Goal: Task Accomplishment & Management: Manage account settings

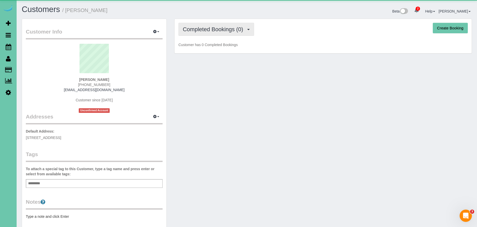
drag, startPoint x: 225, startPoint y: 30, endPoint x: 224, endPoint y: 44, distance: 14.6
click at [225, 30] on span "Completed Bookings (0)" at bounding box center [214, 29] width 63 height 6
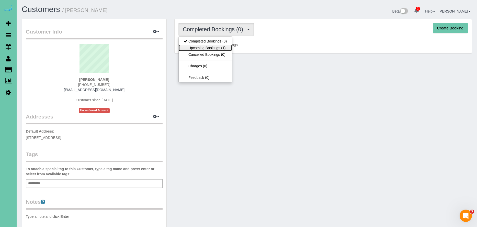
click at [226, 45] on link "Upcoming Bookings (1)" at bounding box center [205, 47] width 53 height 7
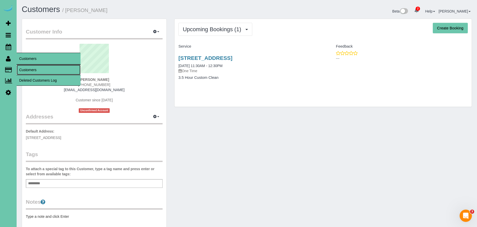
click at [23, 66] on link "Customers" at bounding box center [49, 70] width 64 height 10
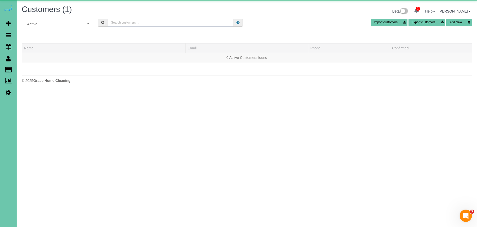
click at [134, 23] on input "text" at bounding box center [171, 23] width 126 height 8
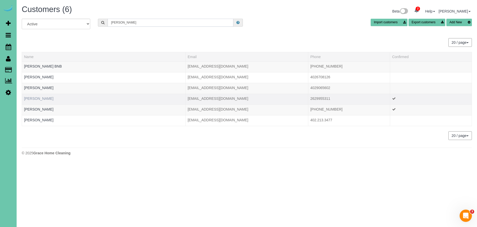
type input "sonja"
click at [51, 98] on link "Sonja Golembiewski" at bounding box center [38, 98] width 29 height 4
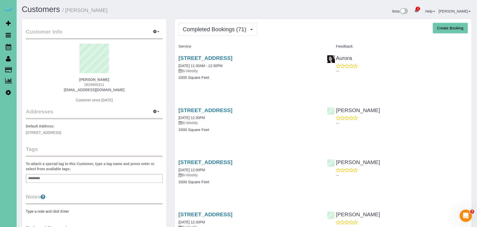
drag, startPoint x: 301, startPoint y: 57, endPoint x: 290, endPoint y: 25, distance: 34.4
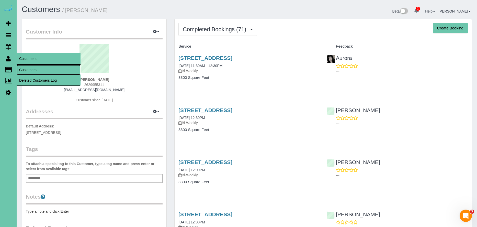
click at [43, 68] on link "Customers" at bounding box center [49, 70] width 64 height 10
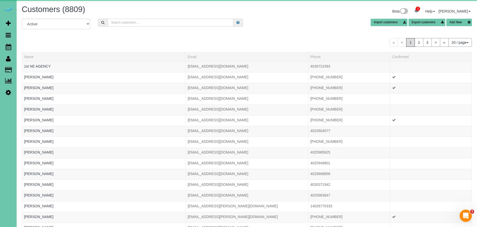
click at [176, 23] on input "text" at bounding box center [171, 23] width 126 height 8
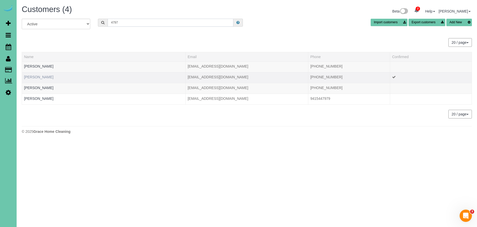
type input "4797"
click at [47, 75] on link "Debra Burkholder" at bounding box center [38, 77] width 29 height 4
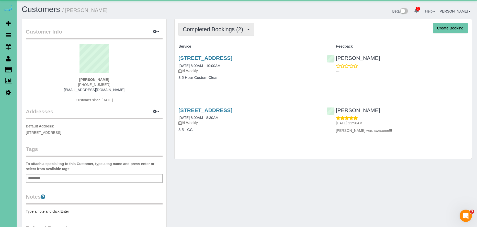
click at [192, 30] on span "Completed Bookings (2)" at bounding box center [214, 29] width 63 height 6
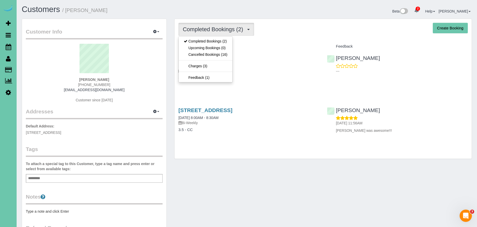
click at [257, 41] on div "Completed Bookings (2) Completed Bookings (2) Upcoming Bookings (0) Cancelled B…" at bounding box center [323, 89] width 297 height 140
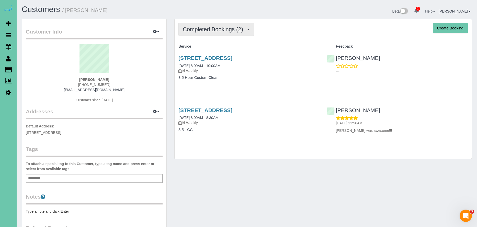
click at [212, 34] on button "Completed Bookings (2)" at bounding box center [216, 29] width 76 height 13
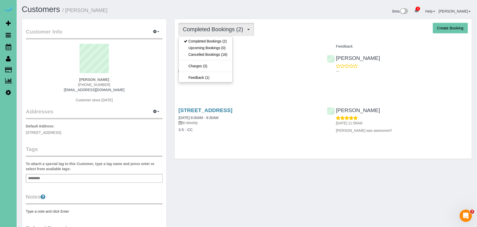
click at [270, 50] on div "Service" at bounding box center [249, 46] width 148 height 9
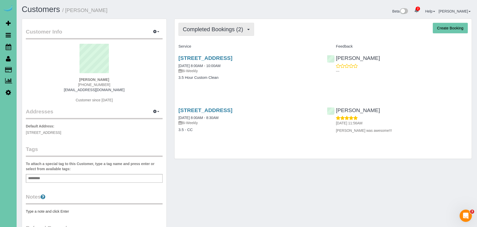
click at [244, 32] on span "Completed Bookings (2)" at bounding box center [214, 29] width 63 height 6
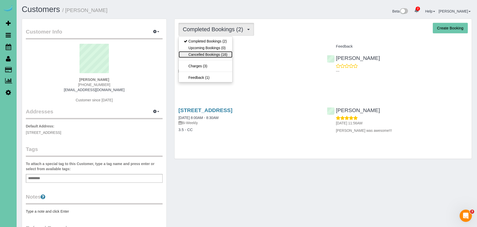
click at [227, 54] on link "Cancelled Bookings (16)" at bounding box center [206, 54] width 54 height 7
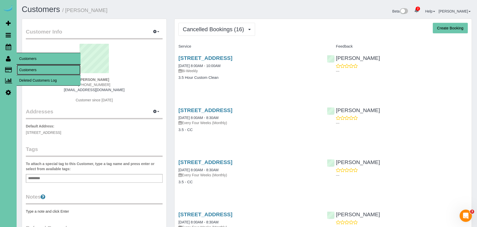
click at [33, 65] on link "Customers" at bounding box center [49, 70] width 64 height 10
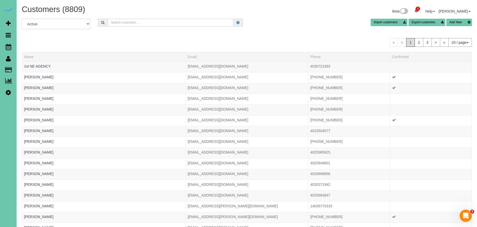
drag, startPoint x: 131, startPoint y: 16, endPoint x: 130, endPoint y: 20, distance: 4.5
click at [131, 16] on div "Customers (8809) Beta 2 Your Notifications You have 0 alerts × You have 4 to ch…" at bounding box center [247, 12] width 458 height 14
click at [130, 21] on input "text" at bounding box center [171, 23] width 126 height 8
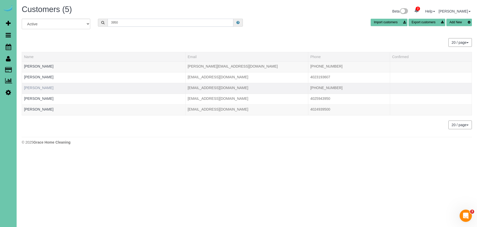
type input "3950"
click at [43, 87] on link "Jaime Marshall" at bounding box center [38, 88] width 29 height 4
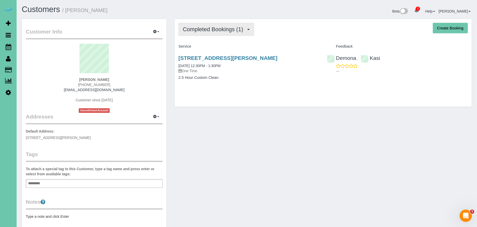
click at [198, 28] on span "Completed Bookings (1)" at bounding box center [214, 29] width 63 height 6
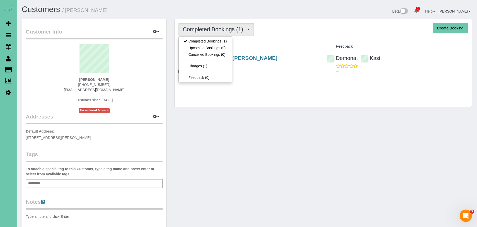
click at [245, 47] on h4 "Service" at bounding box center [248, 46] width 141 height 4
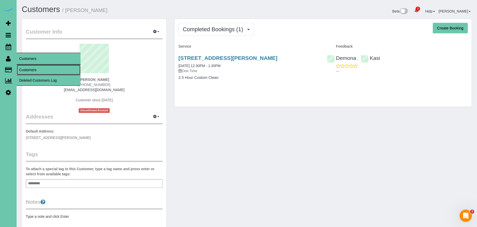
click at [33, 66] on link "Customers" at bounding box center [49, 70] width 64 height 10
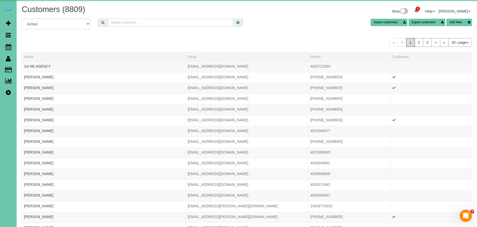
click at [121, 22] on input "text" at bounding box center [171, 23] width 126 height 8
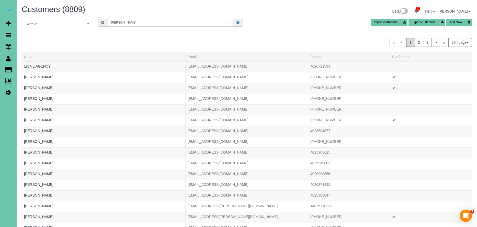
type input "lee moore"
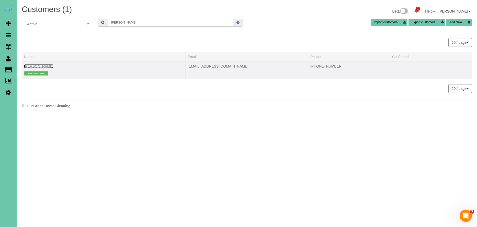
click at [34, 66] on link "Lee Moore" at bounding box center [38, 66] width 29 height 4
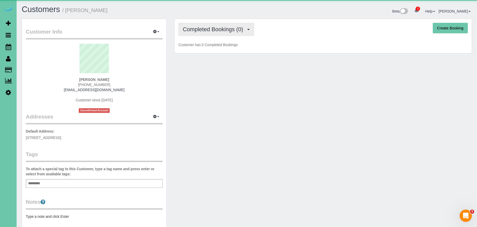
click at [217, 34] on button "Completed Bookings (0)" at bounding box center [216, 29] width 76 height 13
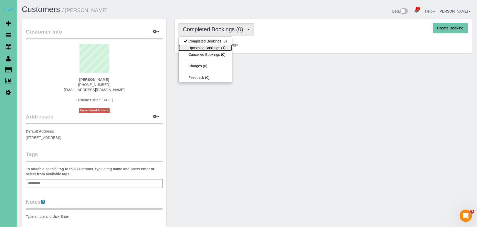
click at [223, 45] on link "Upcoming Bookings (1)" at bounding box center [205, 47] width 53 height 7
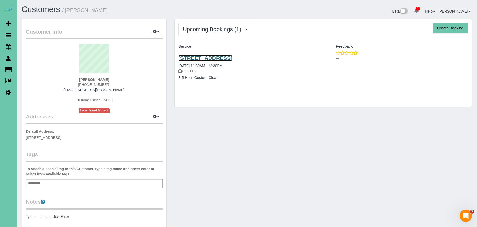
click at [232, 55] on link "15724 Western Ave, Omaha, NE 68118" at bounding box center [205, 58] width 54 height 6
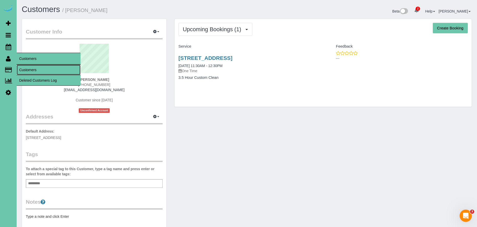
click at [34, 67] on link "Customers" at bounding box center [49, 70] width 64 height 10
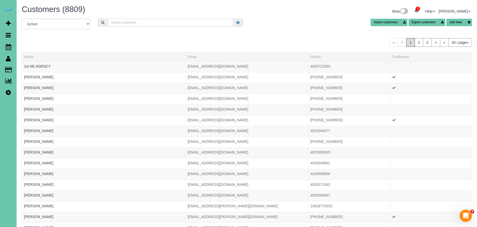
click at [131, 22] on input "text" at bounding box center [171, 23] width 126 height 8
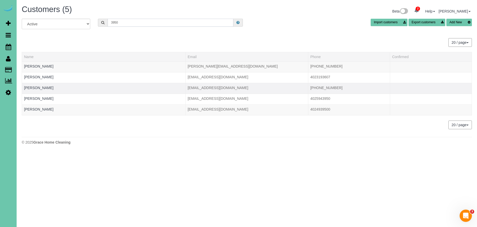
type input "3950"
click at [36, 85] on td "Jaime Marshall" at bounding box center [104, 88] width 164 height 11
click at [36, 88] on link "Jaime Marshall" at bounding box center [38, 88] width 29 height 4
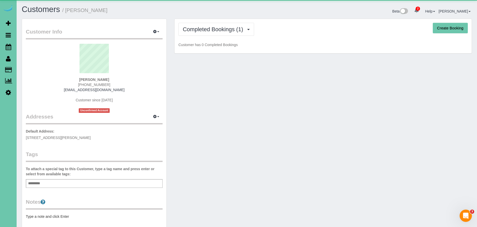
scroll to position [0, 0]
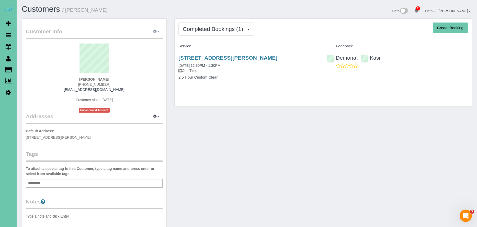
click at [157, 32] on button "button" at bounding box center [156, 32] width 13 height 8
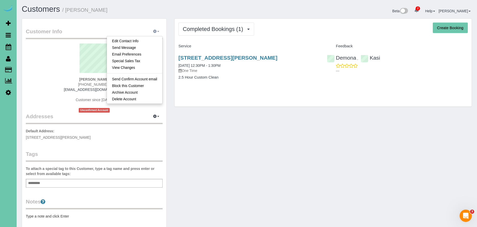
scroll to position [0, 0]
click at [148, 69] on link "View Changes" at bounding box center [134, 67] width 55 height 7
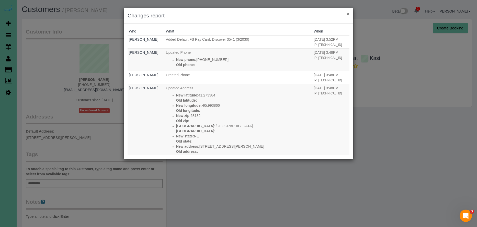
click at [348, 14] on button "×" at bounding box center [347, 13] width 3 height 5
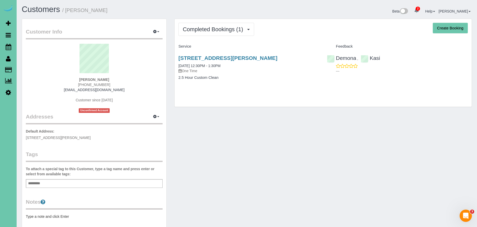
scroll to position [107, 0]
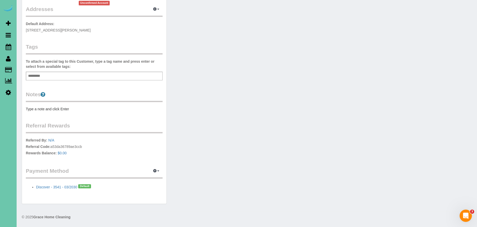
click at [67, 189] on li "Discover - 3541 - 03/2030 Default" at bounding box center [99, 186] width 126 height 7
click at [67, 187] on link "Discover - 3541 - 03/2030" at bounding box center [56, 187] width 41 height 4
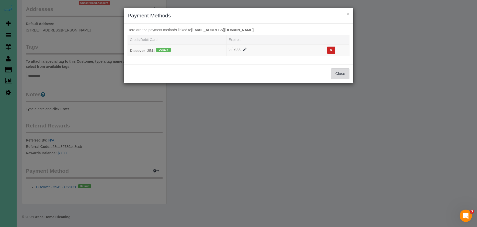
drag, startPoint x: 344, startPoint y: 71, endPoint x: 339, endPoint y: 70, distance: 4.6
click at [343, 71] on button "Close" at bounding box center [340, 73] width 18 height 11
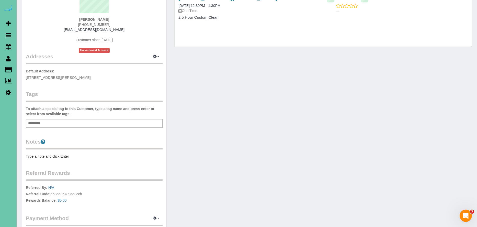
scroll to position [0, 0]
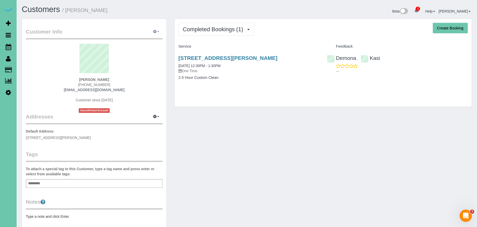
click at [155, 32] on icon "button" at bounding box center [155, 31] width 4 height 3
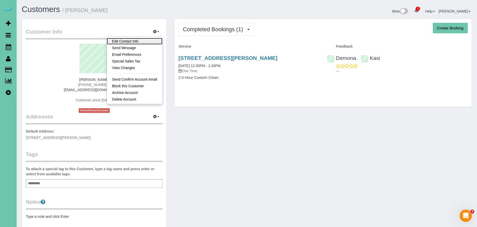
click at [142, 40] on link "Edit Contact Info" at bounding box center [134, 41] width 55 height 7
select select "NE"
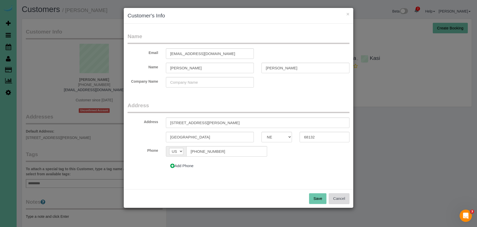
click at [330, 197] on button "Cancel" at bounding box center [339, 198] width 21 height 11
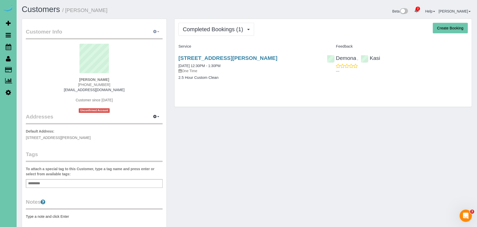
click at [159, 31] on button "button" at bounding box center [156, 32] width 13 height 8
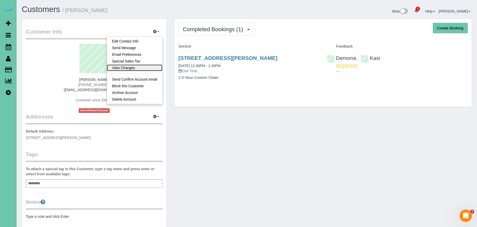
click at [139, 66] on link "View Changes" at bounding box center [134, 67] width 55 height 7
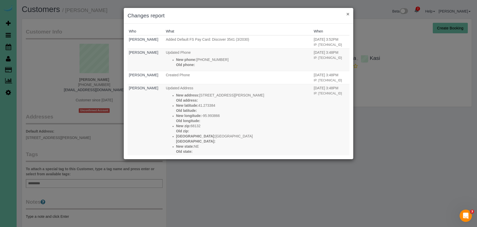
click at [348, 14] on button "×" at bounding box center [347, 13] width 3 height 5
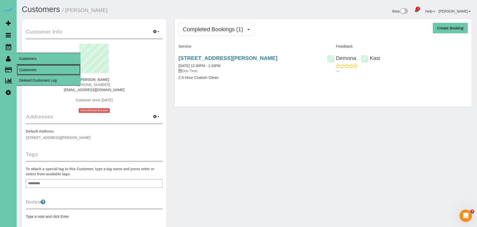
click at [29, 69] on link "Customers" at bounding box center [49, 70] width 64 height 10
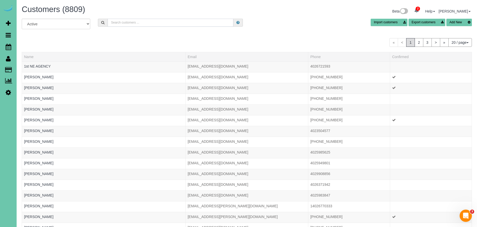
click at [113, 21] on input "text" at bounding box center [171, 23] width 126 height 8
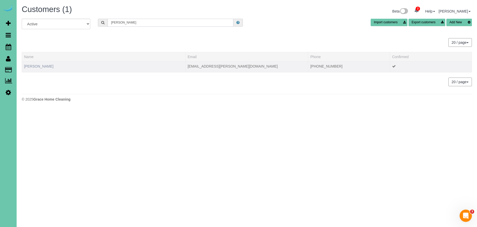
type input "alec h"
click at [46, 66] on link "Alec Hildenbrand" at bounding box center [38, 66] width 29 height 4
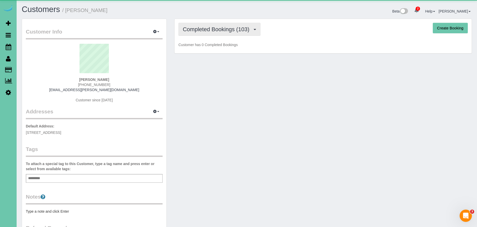
click at [220, 29] on span "Completed Bookings (103)" at bounding box center [217, 29] width 69 height 6
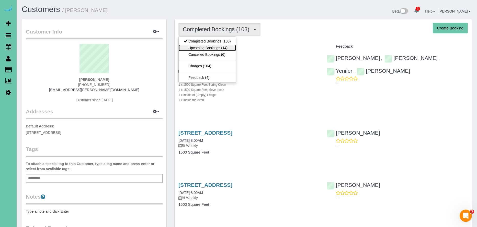
click at [223, 46] on link "Upcoming Bookings (14)" at bounding box center [207, 47] width 57 height 7
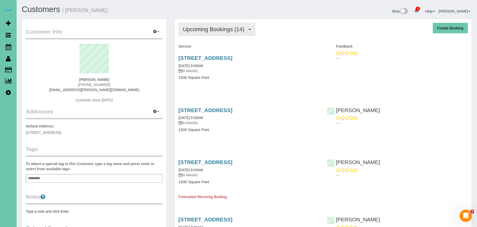
click at [215, 26] on span "Upcoming Bookings (14)" at bounding box center [215, 29] width 64 height 6
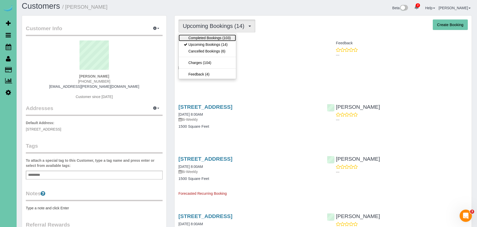
click at [212, 39] on link "Completed Bookings (103)" at bounding box center [207, 37] width 57 height 7
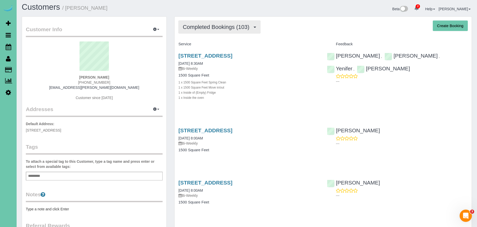
click at [212, 28] on span "Completed Bookings (103)" at bounding box center [217, 27] width 69 height 6
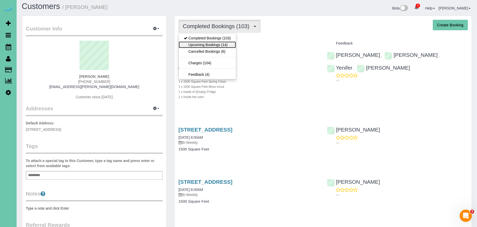
click at [227, 44] on link "Upcoming Bookings (14)" at bounding box center [207, 44] width 57 height 7
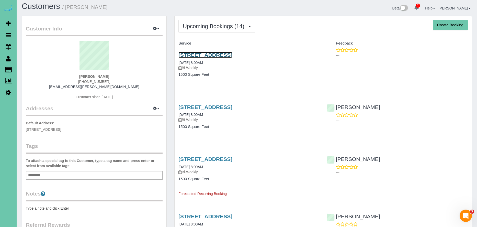
click at [232, 55] on link "5606 N 117th Ave Circle, Omaha, NE 68164" at bounding box center [205, 55] width 54 height 6
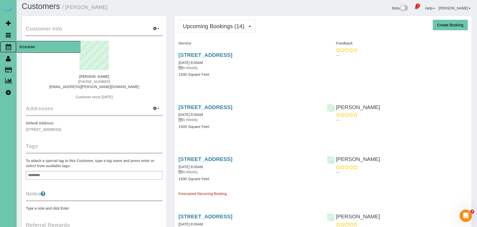
click at [32, 47] on span "Scheduler" at bounding box center [49, 47] width 64 height 12
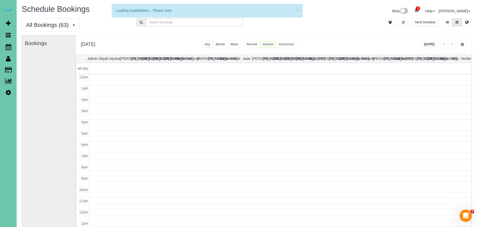
scroll to position [68, 0]
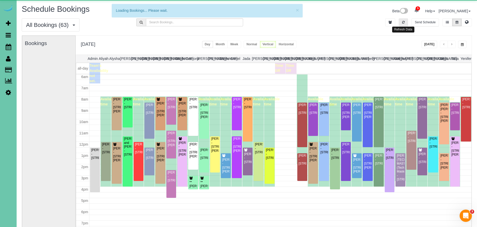
click at [405, 23] on button "button" at bounding box center [403, 22] width 9 height 8
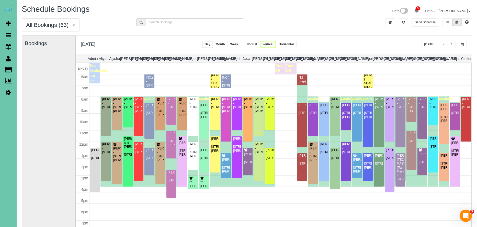
click at [431, 44] on button "[DATE]" at bounding box center [429, 44] width 16 height 7
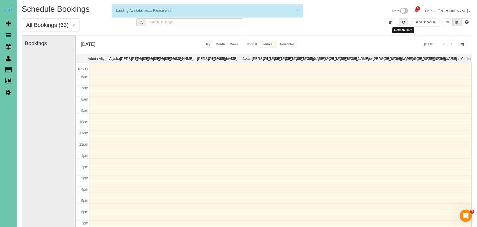
drag, startPoint x: 401, startPoint y: 22, endPoint x: 414, endPoint y: 38, distance: 20.7
click at [401, 22] on button "button" at bounding box center [403, 22] width 9 height 8
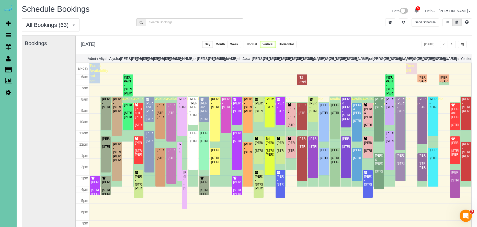
click at [453, 45] on button "button" at bounding box center [451, 44] width 8 height 7
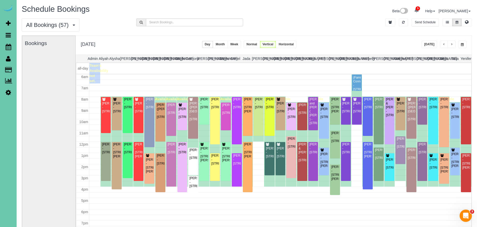
click at [451, 44] on span "button" at bounding box center [451, 44] width 3 height 3
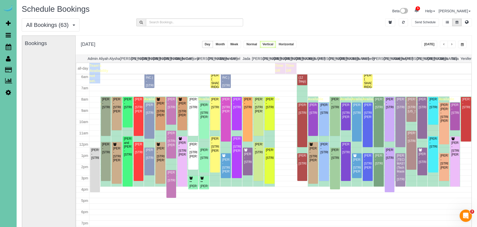
click at [454, 43] on button "button" at bounding box center [451, 44] width 8 height 7
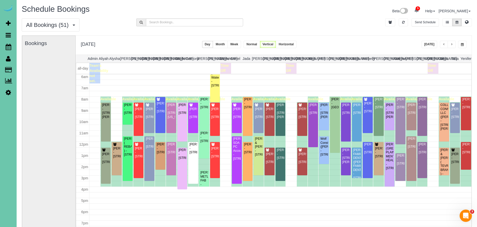
click at [443, 44] on span "button" at bounding box center [444, 44] width 3 height 3
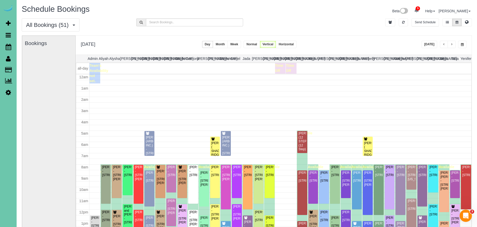
click at [92, 216] on div "Jamal Hannon - 6515 S 157th Street, Omaha, NE 68135" at bounding box center [95, 222] width 8 height 12
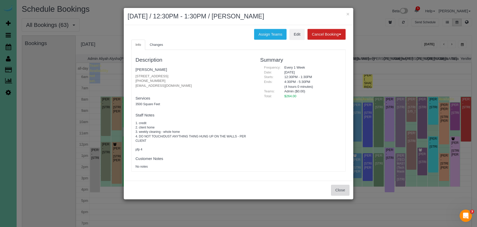
click at [336, 190] on button "Close" at bounding box center [340, 189] width 18 height 11
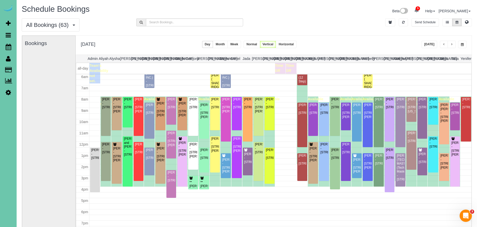
click at [453, 43] on button "button" at bounding box center [451, 44] width 8 height 7
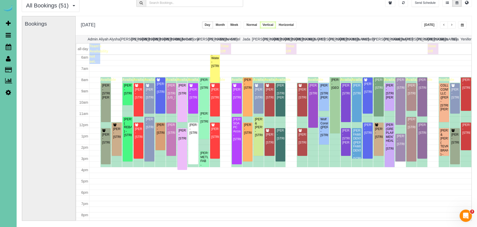
scroll to position [19, 0]
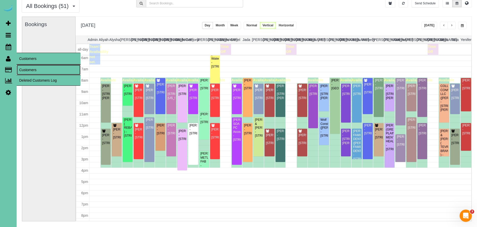
click at [37, 69] on link "Customers" at bounding box center [49, 70] width 64 height 10
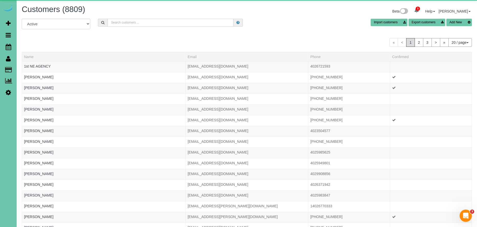
click at [127, 20] on input "text" at bounding box center [171, 23] width 126 height 8
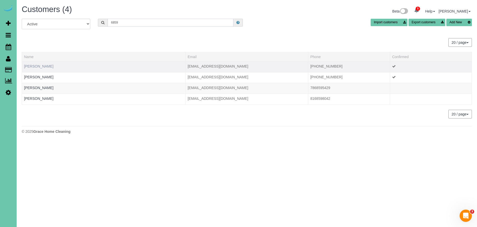
type input "6859"
click at [32, 65] on link "Flora Tiedt" at bounding box center [38, 66] width 29 height 4
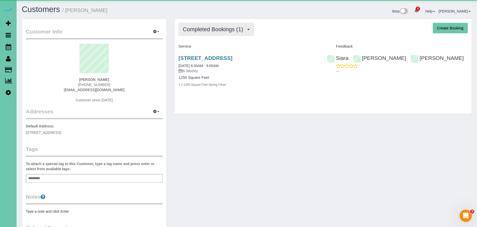
click at [231, 28] on span "Completed Bookings (1)" at bounding box center [214, 29] width 63 height 6
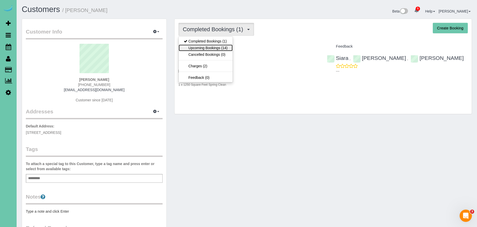
click at [217, 49] on link "Upcoming Bookings (14)" at bounding box center [206, 47] width 54 height 7
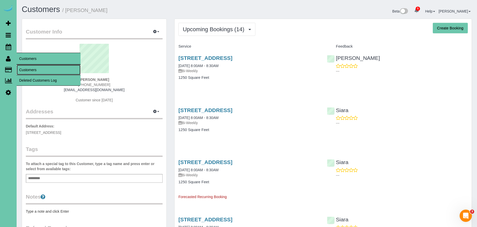
click at [33, 68] on link "Customers" at bounding box center [49, 70] width 64 height 10
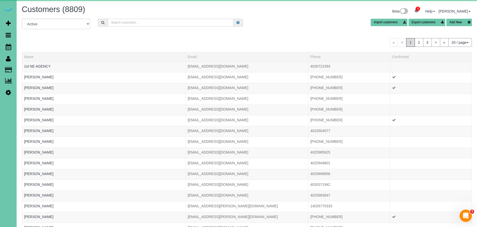
click at [130, 20] on input "text" at bounding box center [171, 23] width 126 height 8
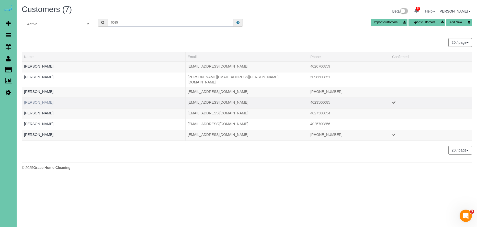
type input "0085"
click at [32, 100] on link "Josh Klein" at bounding box center [38, 102] width 29 height 4
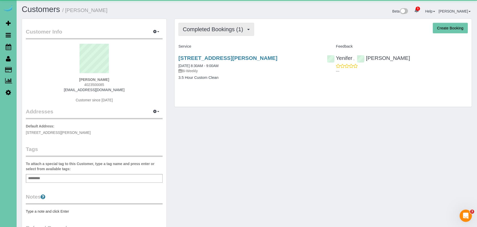
click at [214, 28] on span "Completed Bookings (1)" at bounding box center [214, 29] width 63 height 6
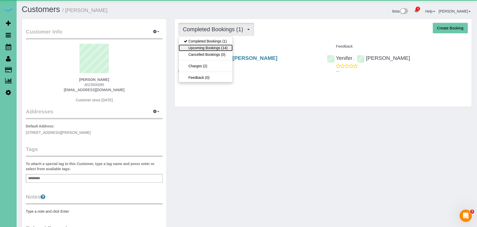
click at [217, 46] on link "Upcoming Bookings (14)" at bounding box center [206, 47] width 54 height 7
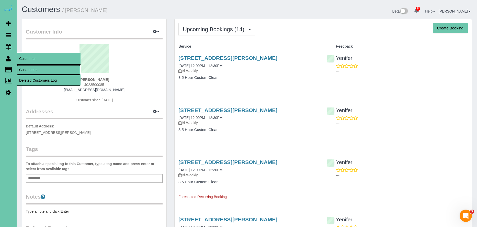
click at [37, 69] on link "Customers" at bounding box center [49, 70] width 64 height 10
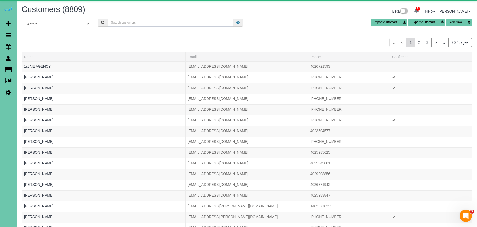
click at [121, 21] on input "text" at bounding box center [171, 23] width 126 height 8
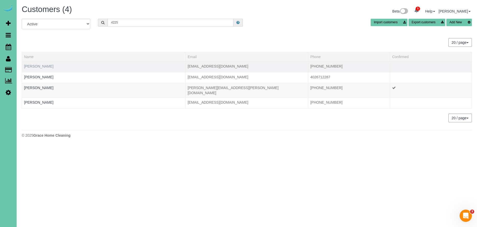
type input "4225"
click at [33, 66] on link "Ayesha Cooray" at bounding box center [38, 66] width 29 height 4
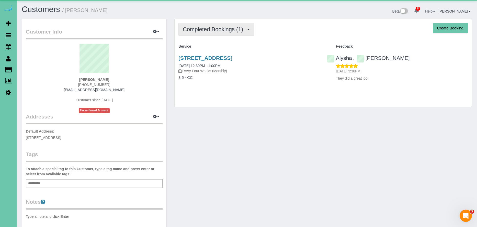
click at [212, 31] on span "Completed Bookings (1)" at bounding box center [214, 29] width 63 height 6
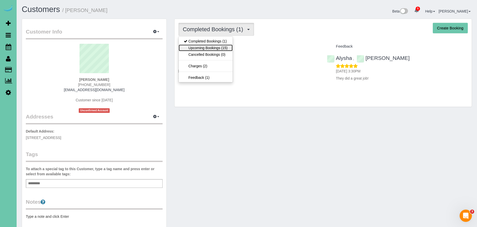
click at [211, 47] on link "Upcoming Bookings (15)" at bounding box center [206, 47] width 54 height 7
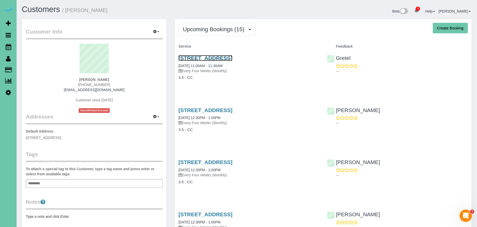
click at [232, 57] on link "9328 Park View Blvd, La Vista, NE 68128" at bounding box center [205, 58] width 54 height 6
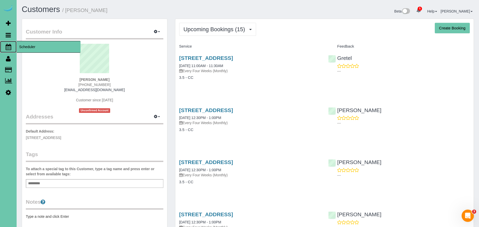
click at [29, 45] on span "Scheduler" at bounding box center [49, 47] width 64 height 12
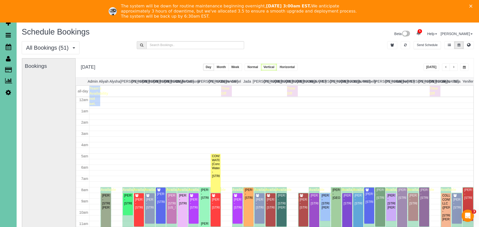
scroll to position [68, 0]
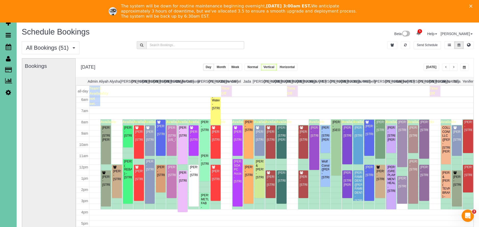
click at [471, 6] on polygon "Close" at bounding box center [470, 6] width 3 height 3
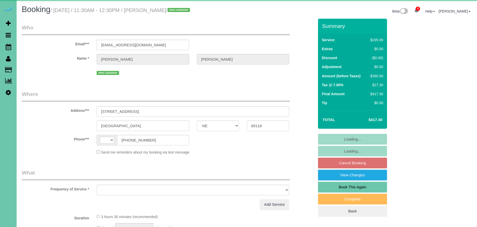
select select "NE"
select select "string:[GEOGRAPHIC_DATA]"
select select "object:665"
select select "string:fspay-f6b8103c-409e-4188-8d74-0a28639f77a1"
select select "object:684"
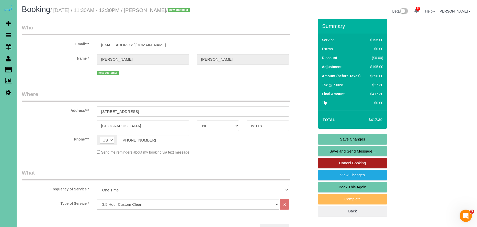
click at [360, 163] on link "Cancel Booking" at bounding box center [352, 162] width 69 height 11
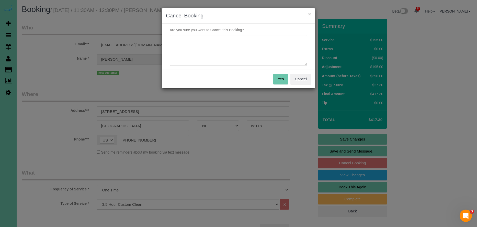
click at [360, 163] on body "× Cancel Booking Are you sure you want to Cancel this Booking? Yes Cancel 5 Bet…" at bounding box center [238, 113] width 477 height 227
click at [196, 60] on textarea at bounding box center [238, 50] width 137 height 31
type textarea "l"
type textarea "L"
type textarea "Husband did not want the cleaning - did not charge cancellation fee due to clie…"
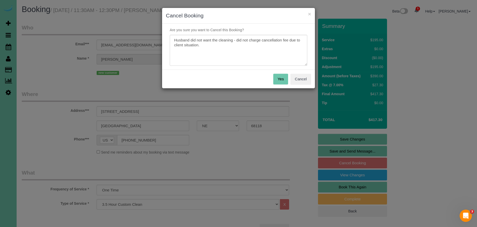
click at [271, 80] on div "Yes Cancel" at bounding box center [238, 79] width 153 height 19
click at [276, 79] on button "Yes" at bounding box center [280, 79] width 15 height 11
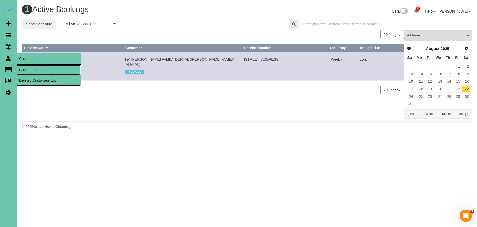
drag, startPoint x: 36, startPoint y: 67, endPoint x: 33, endPoint y: 67, distance: 2.6
click at [36, 67] on link "Customers" at bounding box center [49, 70] width 64 height 10
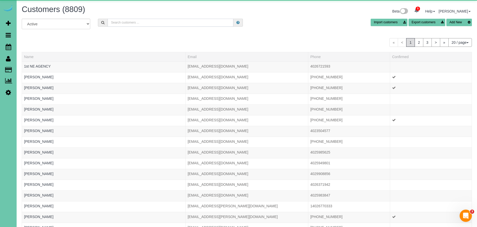
click at [146, 23] on input "text" at bounding box center [171, 23] width 126 height 8
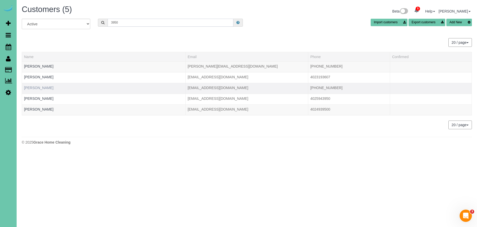
type input "3950"
click at [39, 87] on link "Jaime Marshall" at bounding box center [38, 88] width 29 height 4
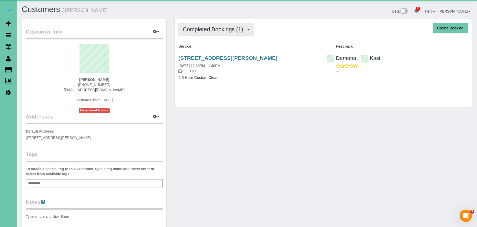
click at [219, 29] on span "Completed Bookings (1)" at bounding box center [214, 29] width 63 height 6
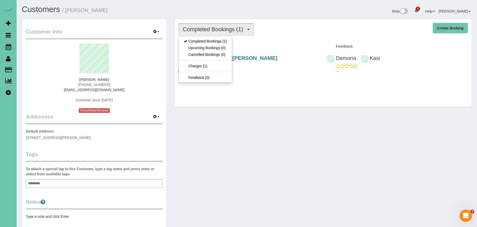
drag, startPoint x: 287, startPoint y: 40, endPoint x: 284, endPoint y: 39, distance: 3.8
click at [287, 40] on div "Completed Bookings (1) Completed Bookings (1) Upcoming Bookings (0) Cancelled B…" at bounding box center [323, 63] width 297 height 88
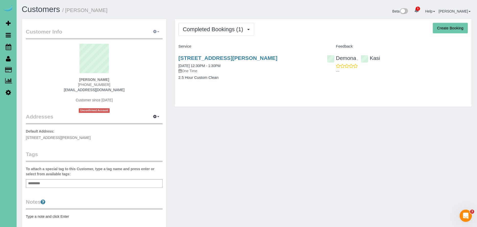
click at [154, 32] on icon "button" at bounding box center [155, 31] width 4 height 3
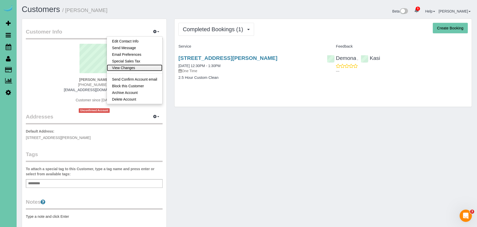
click at [140, 67] on link "View Changes" at bounding box center [134, 67] width 55 height 7
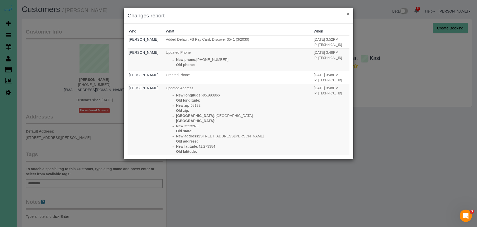
click at [347, 13] on button "×" at bounding box center [347, 13] width 3 height 5
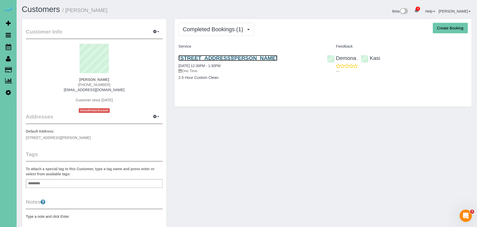
click at [224, 59] on link "5132 Charles St, Omaha, NE 68132" at bounding box center [227, 58] width 99 height 6
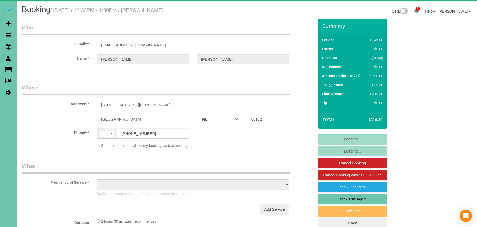
select select "NE"
select select "string:[GEOGRAPHIC_DATA]"
select select "object:694"
select select "string:fspay-dab5986f-0962-4d8a-88c6-aca7e6120af1"
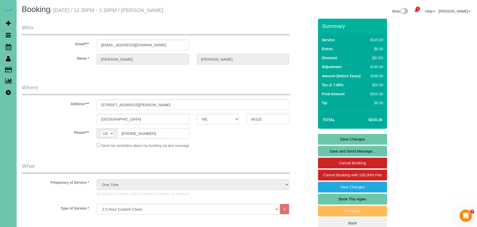
drag, startPoint x: 158, startPoint y: 135, endPoint x: 112, endPoint y: 129, distance: 46.6
click at [108, 129] on div "AF AL DZ AD AO AI AQ AG AR AM AW AU AT AZ BS BH BD BB BY BE BZ BJ BM BT BO BA B…" at bounding box center [143, 133] width 92 height 10
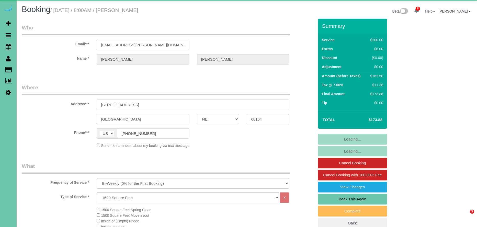
select select "NE"
select select "object:945"
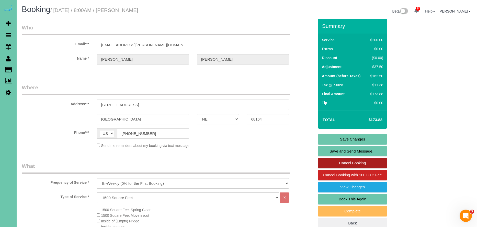
click at [347, 162] on link "Cancel Booking" at bounding box center [352, 162] width 69 height 11
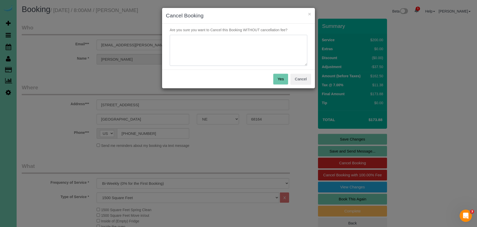
click at [220, 48] on textarea at bounding box center [238, 50] width 137 height 31
click at [197, 40] on textarea at bounding box center [238, 50] width 137 height 31
type textarea "did move out 2 week ago and no longer lives at this home"
click at [278, 79] on button "Yes" at bounding box center [280, 79] width 15 height 11
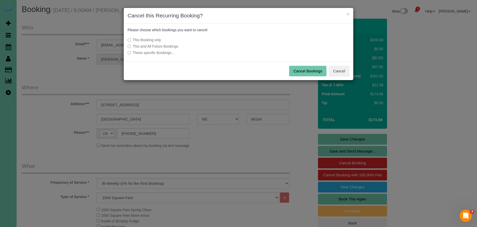
click at [154, 45] on label "This and All Future Bookings" at bounding box center [200, 46] width 145 height 5
click at [313, 73] on button "Cancel Bookings" at bounding box center [308, 71] width 38 height 11
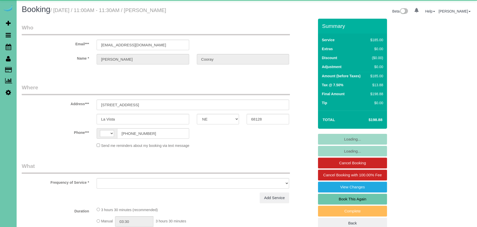
select select "NE"
select select "string:[GEOGRAPHIC_DATA]"
select select "object:868"
select select "string:fspay-f09288d6-69e2-4399-8c08-9218a6dd770d"
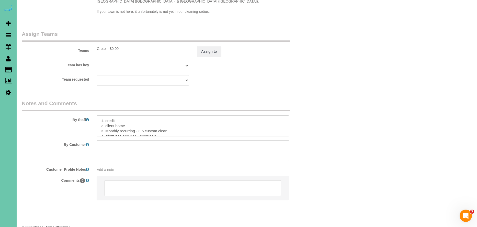
scroll to position [15, 0]
click at [125, 119] on textarea at bounding box center [193, 125] width 192 height 21
click at [127, 121] on textarea at bounding box center [193, 125] width 192 height 21
type textarea "1. credit 2. client home 3. Monthly recurring - 3.5 custom clean 4. client has …"
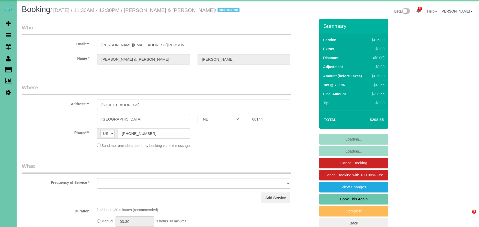
select select "NE"
select select "object:689"
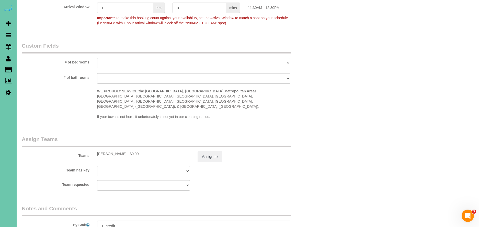
scroll to position [511, 0]
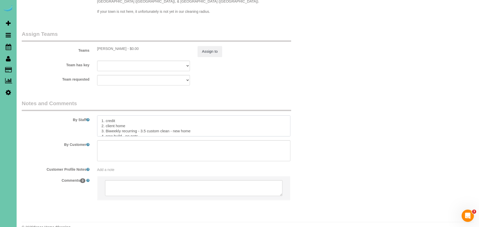
drag, startPoint x: 130, startPoint y: 115, endPoint x: 106, endPoint y: 115, distance: 24.3
click at [106, 115] on textarea at bounding box center [193, 125] width 193 height 21
click at [113, 115] on textarea at bounding box center [193, 125] width 193 height 21
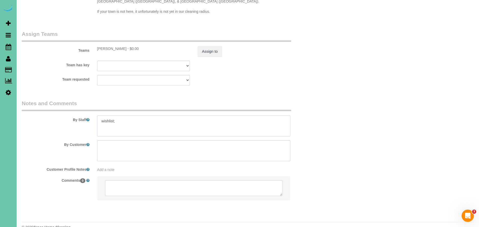
click at [102, 115] on textarea at bounding box center [193, 125] width 193 height 21
click at [102, 116] on textarea at bounding box center [193, 125] width 193 height 21
paste textarea "1. Kitchen 2. Bathrooms 3. Living room 4. Master bedroom"
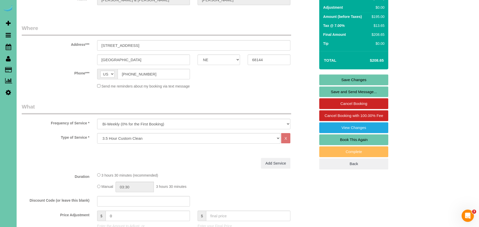
scroll to position [0, 0]
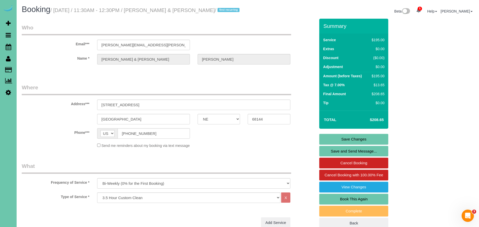
click at [365, 137] on link "Save Changes" at bounding box center [353, 139] width 69 height 11
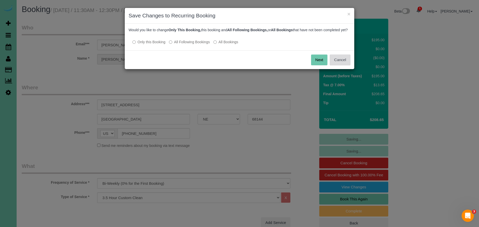
click at [342, 65] on button "Cancel" at bounding box center [340, 59] width 21 height 11
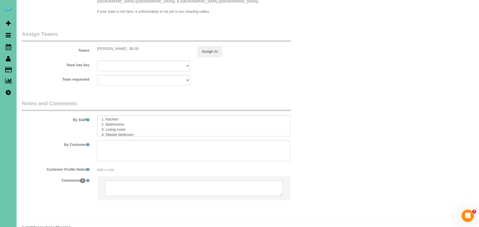
scroll to position [31, 0]
click at [134, 116] on textarea at bounding box center [193, 125] width 193 height 21
click at [144, 116] on textarea at bounding box center [193, 125] width 193 height 21
drag, startPoint x: 105, startPoint y: 117, endPoint x: 147, endPoint y: 145, distance: 50.0
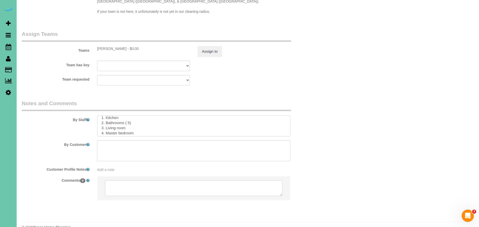
click at [107, 117] on textarea at bounding box center [193, 125] width 193 height 21
click at [106, 122] on textarea at bounding box center [193, 125] width 193 height 21
drag, startPoint x: 106, startPoint y: 116, endPoint x: 116, endPoint y: 118, distance: 10.3
click at [107, 116] on textarea at bounding box center [193, 125] width 193 height 21
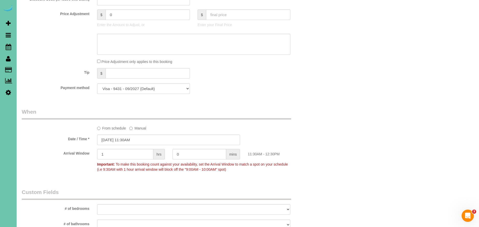
scroll to position [0, 0]
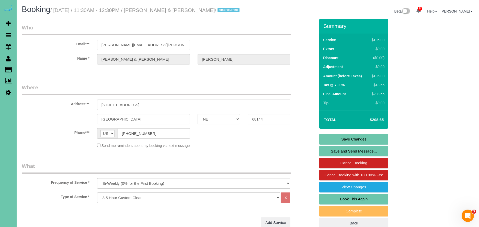
type textarea "1. credit 2. garage code - 9212 3. Biweekly recurring - 3.5 custom clean - new …"
click at [366, 138] on link "Save Changes" at bounding box center [353, 139] width 69 height 11
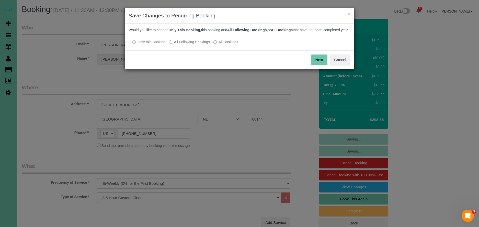
click at [184, 44] on label "All Following Bookings" at bounding box center [189, 41] width 41 height 5
click at [316, 63] on button "Save" at bounding box center [318, 59] width 17 height 11
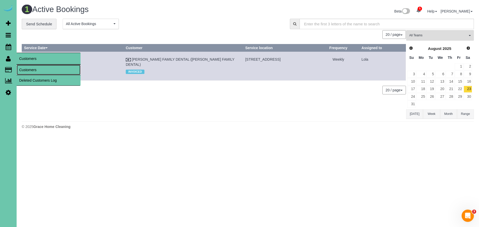
click at [32, 65] on link "Customers" at bounding box center [49, 70] width 64 height 10
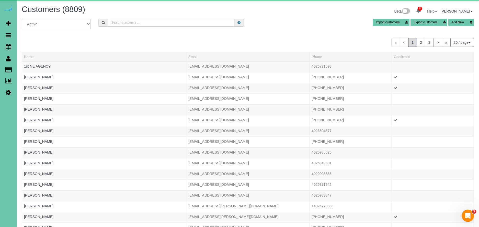
click at [189, 25] on input "text" at bounding box center [171, 23] width 126 height 8
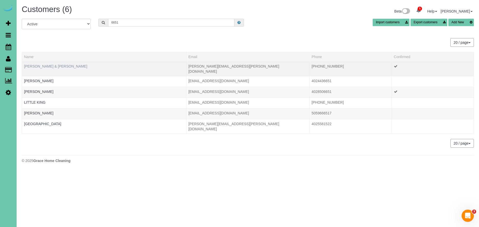
type input "6651"
click at [52, 64] on link "[PERSON_NAME] & [PERSON_NAME]" at bounding box center [55, 66] width 63 height 4
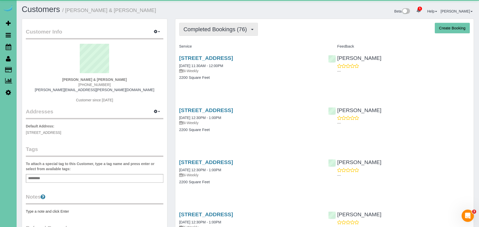
click at [227, 30] on span "Completed Bookings (76)" at bounding box center [216, 29] width 66 height 6
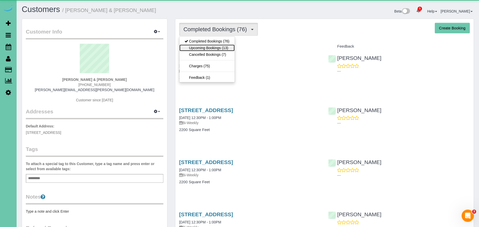
drag, startPoint x: 230, startPoint y: 48, endPoint x: 226, endPoint y: 48, distance: 3.3
click at [230, 48] on link "Upcoming Bookings (13)" at bounding box center [206, 47] width 55 height 7
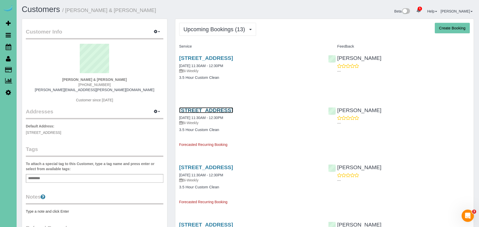
click at [233, 109] on link "[STREET_ADDRESS]" at bounding box center [206, 110] width 54 height 6
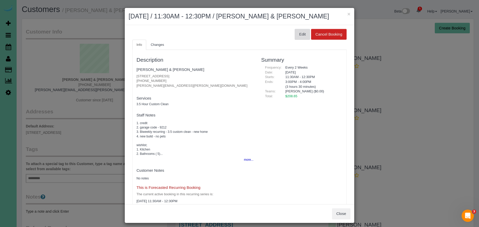
click at [298, 34] on button "Edit" at bounding box center [302, 34] width 15 height 11
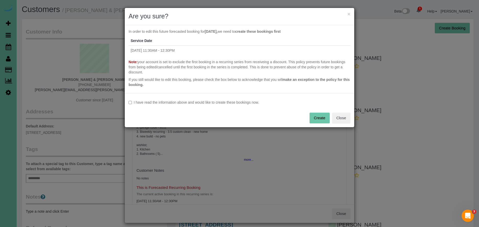
click at [197, 99] on div "I have read the information above and would like to create these bookings now. …" at bounding box center [239, 110] width 229 height 34
click at [197, 101] on label "I have read the information above and would like to create these bookings now." at bounding box center [240, 102] width 222 height 5
click at [321, 120] on button "Create" at bounding box center [319, 117] width 20 height 11
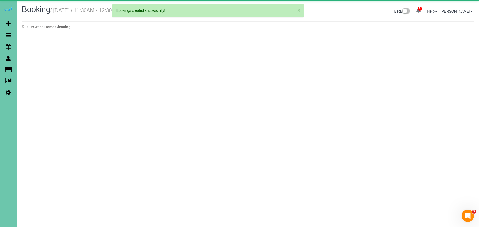
select select "NE"
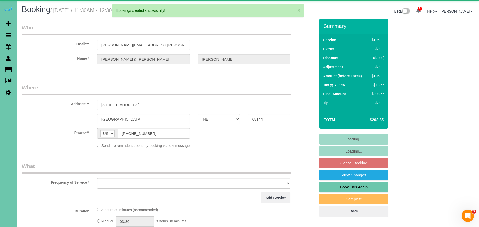
select select "object:3571"
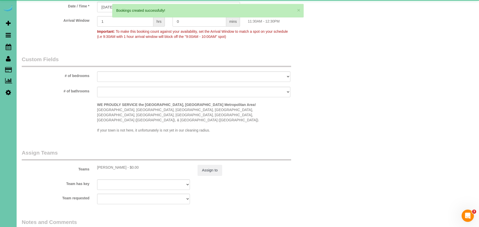
scroll to position [511, 0]
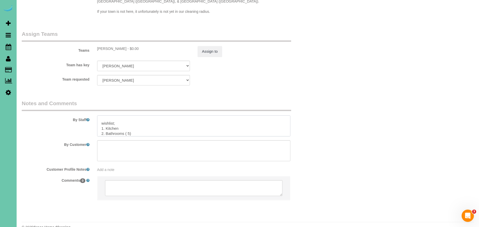
drag, startPoint x: 172, startPoint y: 120, endPoint x: 204, endPoint y: 119, distance: 32.2
click at [204, 121] on textarea at bounding box center [193, 125] width 193 height 21
click at [196, 115] on textarea at bounding box center [193, 125] width 193 height 21
drag, startPoint x: 196, startPoint y: 111, endPoint x: 172, endPoint y: 113, distance: 23.6
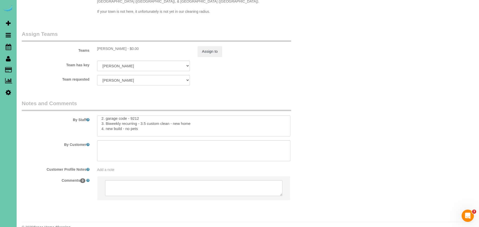
click at [171, 115] on textarea at bounding box center [193, 125] width 193 height 21
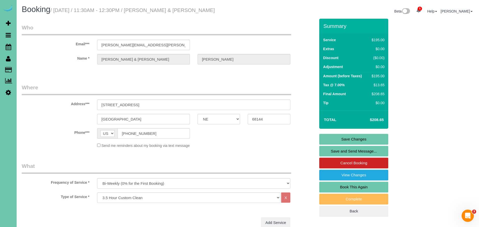
type textarea "1. credit 2. garage code - 9212 3. Biweekly recurring - 3.5 custom clean 4. new…"
click at [378, 137] on link "Save Changes" at bounding box center [353, 139] width 69 height 11
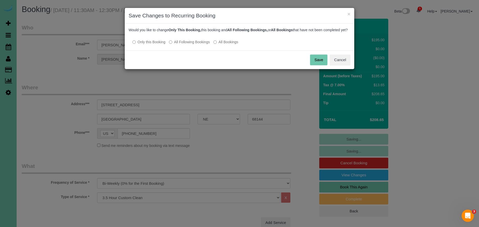
drag, startPoint x: 183, startPoint y: 50, endPoint x: 187, endPoint y: 46, distance: 4.5
click at [183, 49] on div "Would you like to change Only This Booking, this booking and All Following Book…" at bounding box center [239, 37] width 229 height 27
click at [187, 44] on label "All Following Bookings" at bounding box center [189, 41] width 41 height 5
click at [321, 64] on button "Save" at bounding box center [318, 59] width 17 height 11
